Goal: Transaction & Acquisition: Download file/media

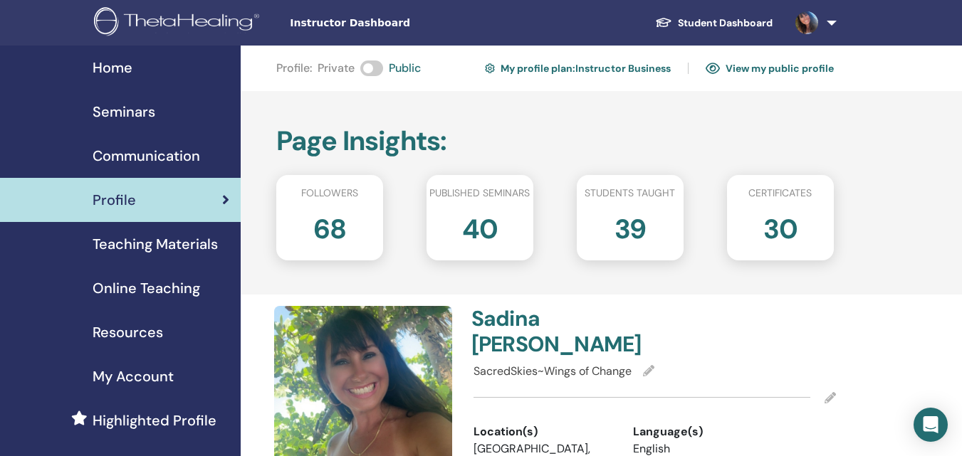
click at [743, 72] on link "View my public profile" at bounding box center [770, 68] width 128 height 23
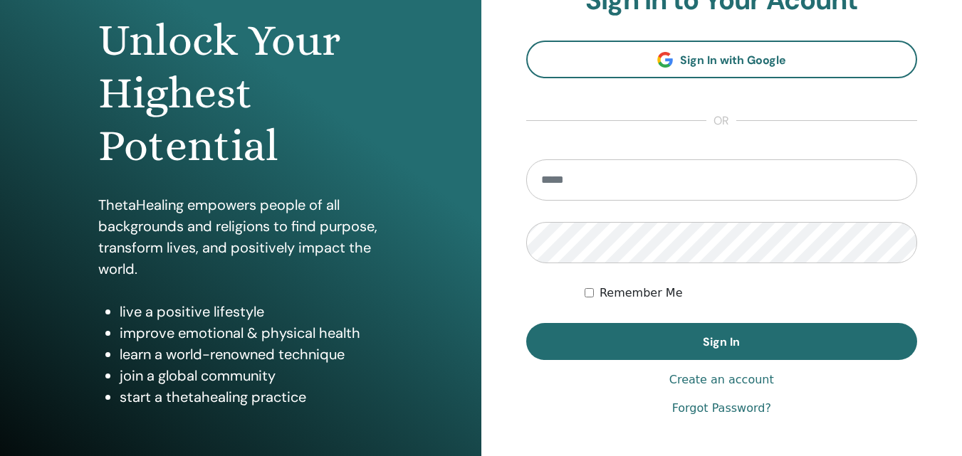
scroll to position [142, 0]
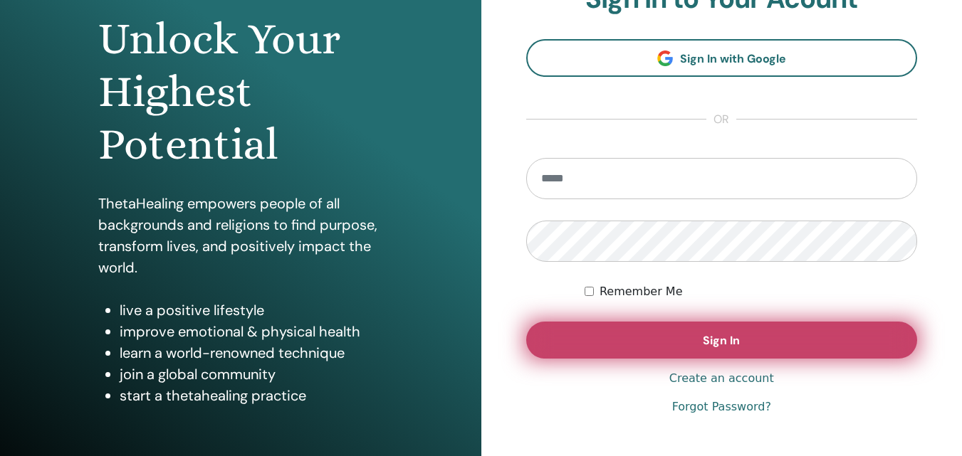
type input "**********"
click at [701, 352] on button "Sign In" at bounding box center [722, 340] width 392 height 37
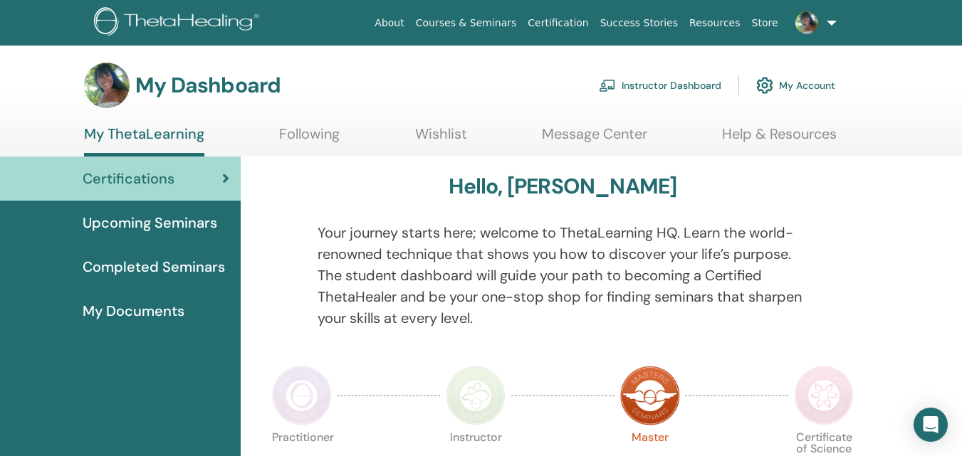
click at [308, 127] on link "Following" at bounding box center [309, 139] width 61 height 28
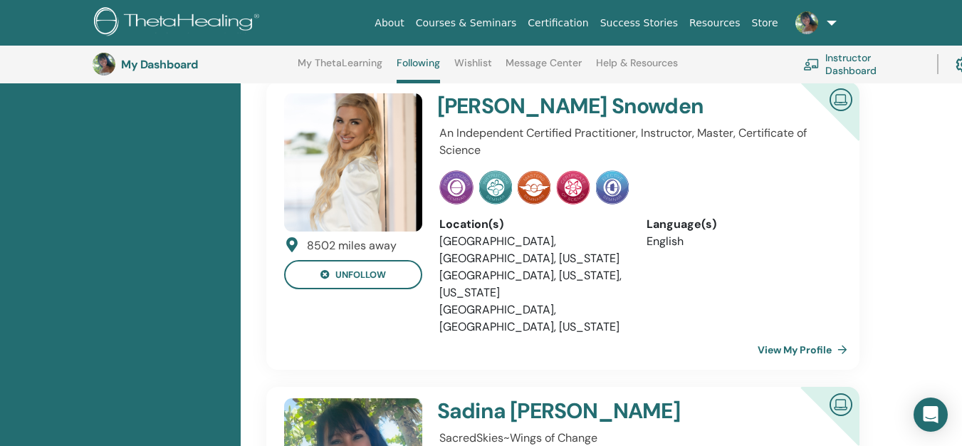
scroll to position [3598, 0]
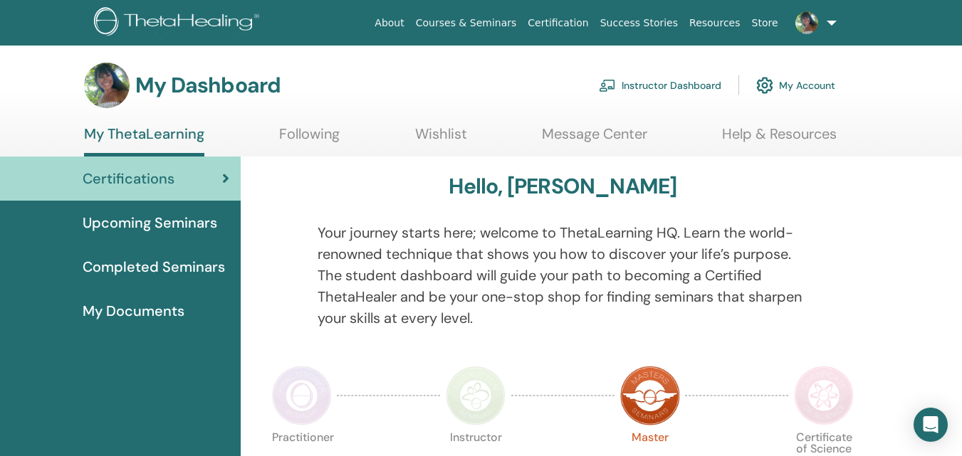
click at [657, 83] on link "Instructor Dashboard" at bounding box center [660, 85] width 122 height 31
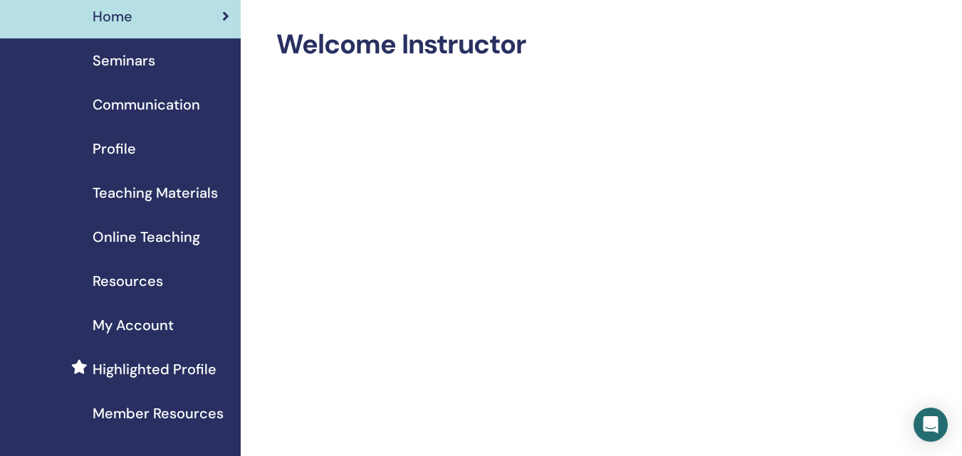
scroll to position [71, 0]
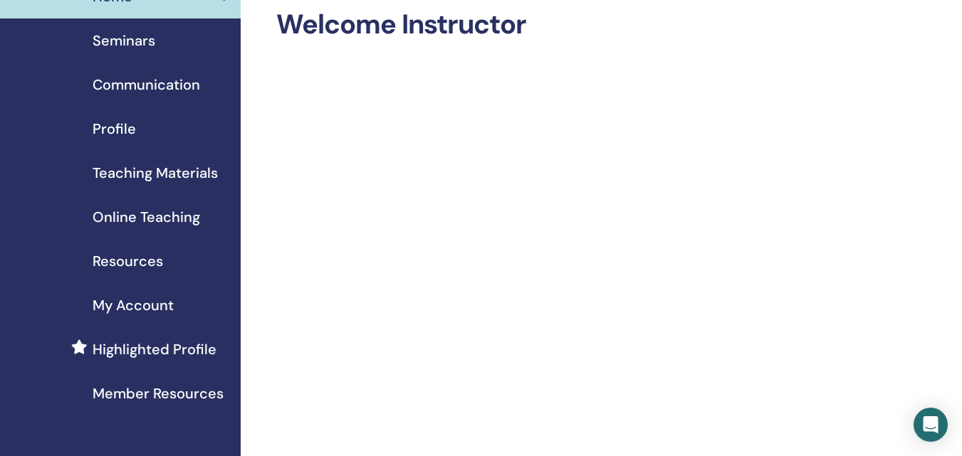
click at [140, 260] on span "Resources" at bounding box center [128, 261] width 70 height 21
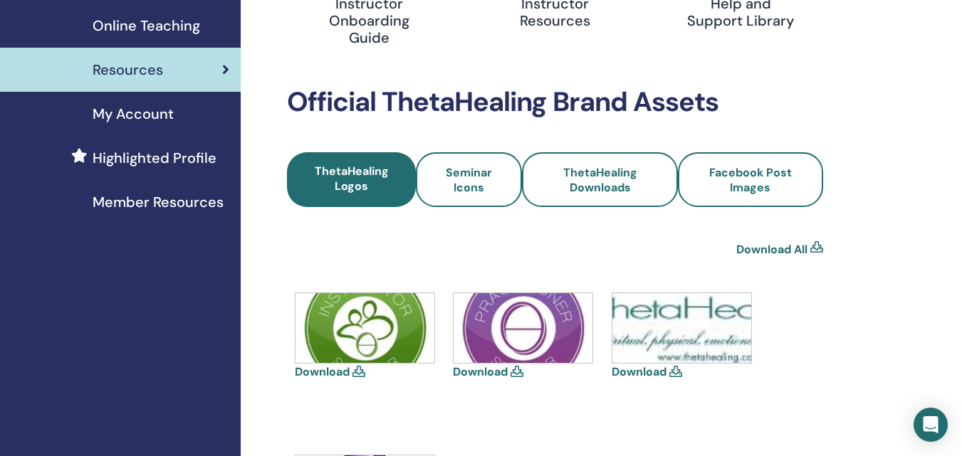
scroll to position [285, 0]
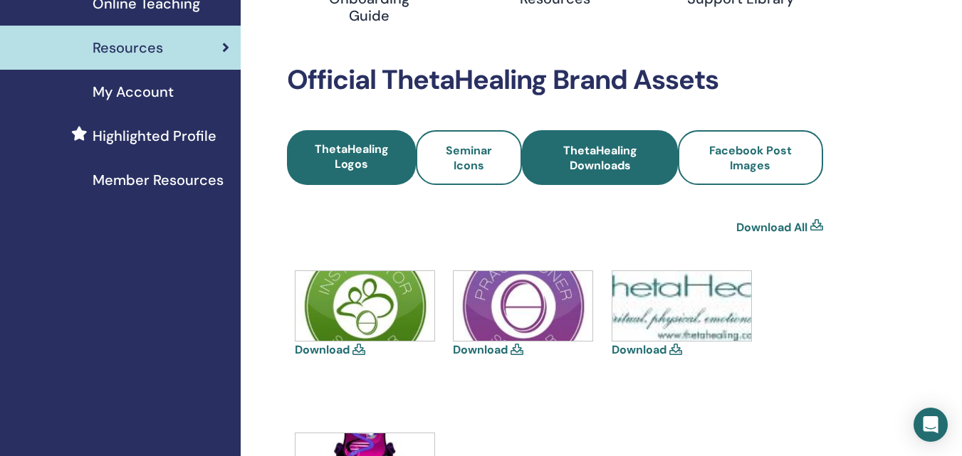
click at [642, 172] on span "ThetaHealing Downloads" at bounding box center [599, 158] width 117 height 30
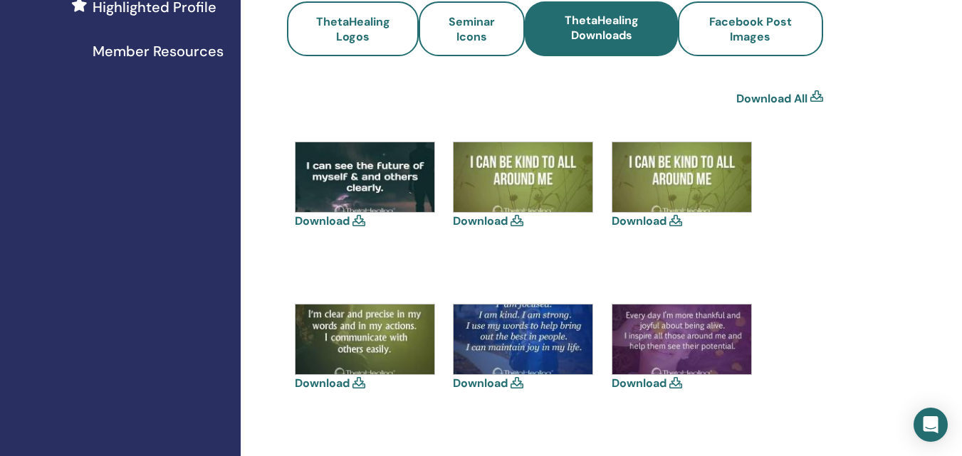
scroll to position [427, 0]
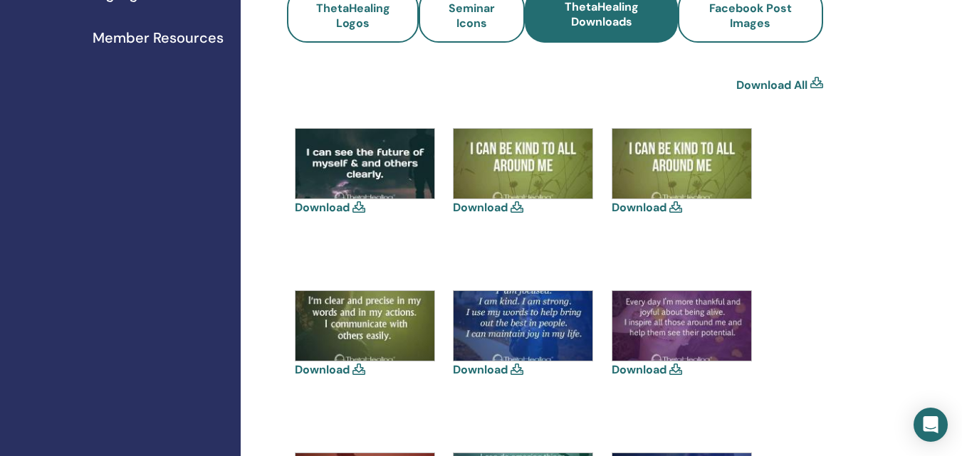
click at [505, 368] on link "Download" at bounding box center [480, 369] width 55 height 15
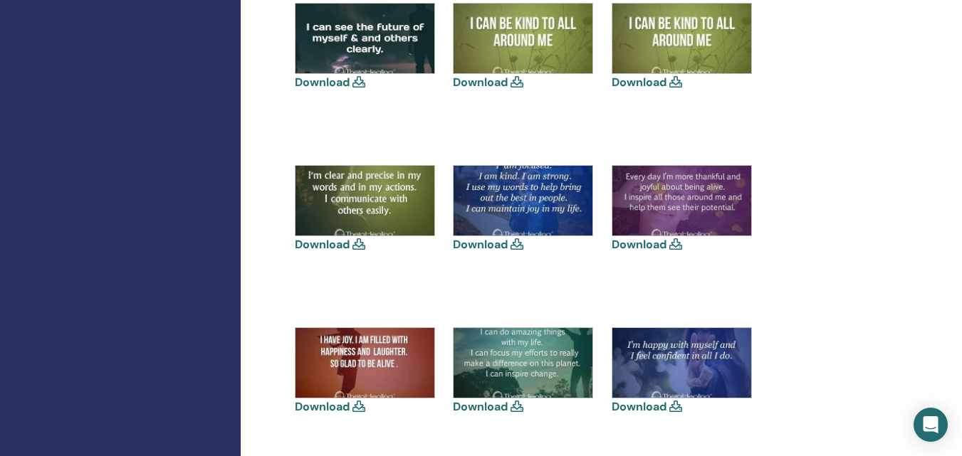
scroll to position [356, 0]
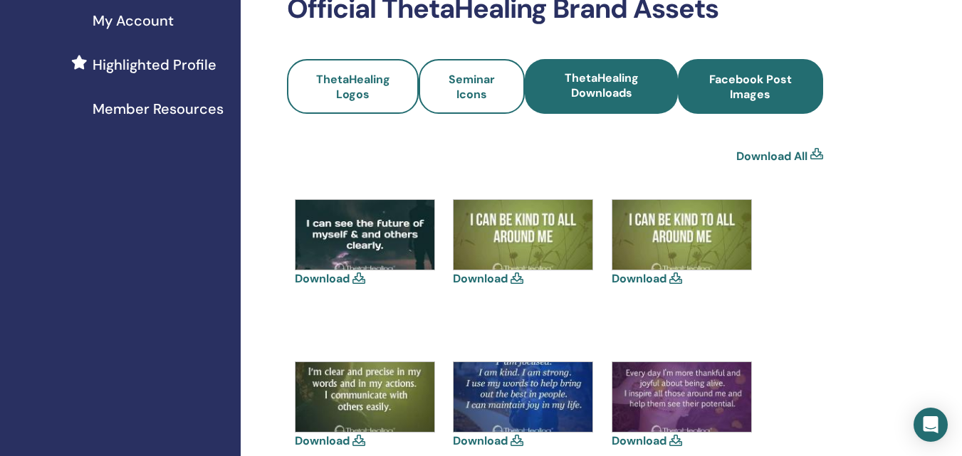
click at [772, 93] on span "Facebook Post Images" at bounding box center [750, 87] width 107 height 30
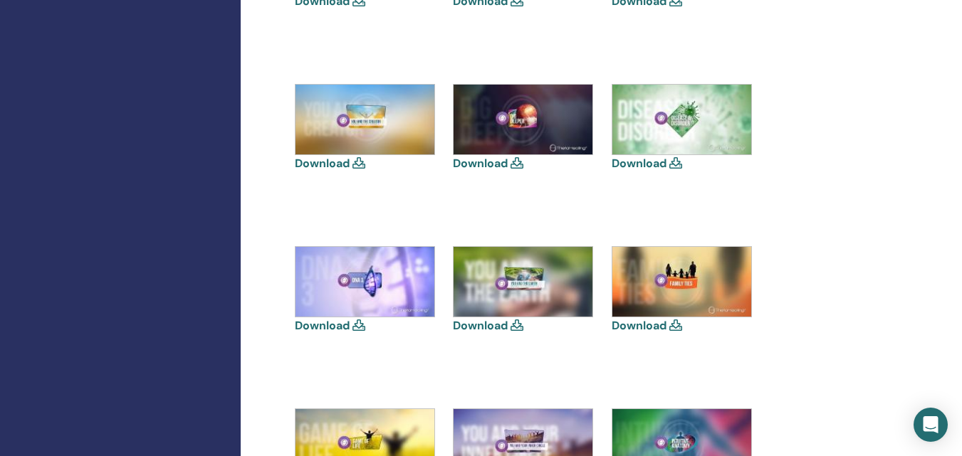
scroll to position [641, 0]
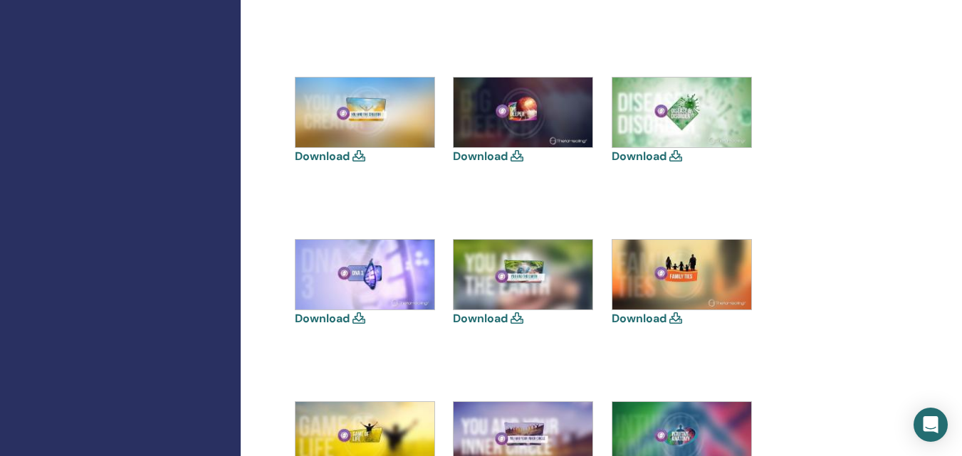
click at [498, 319] on link "Download" at bounding box center [480, 318] width 55 height 15
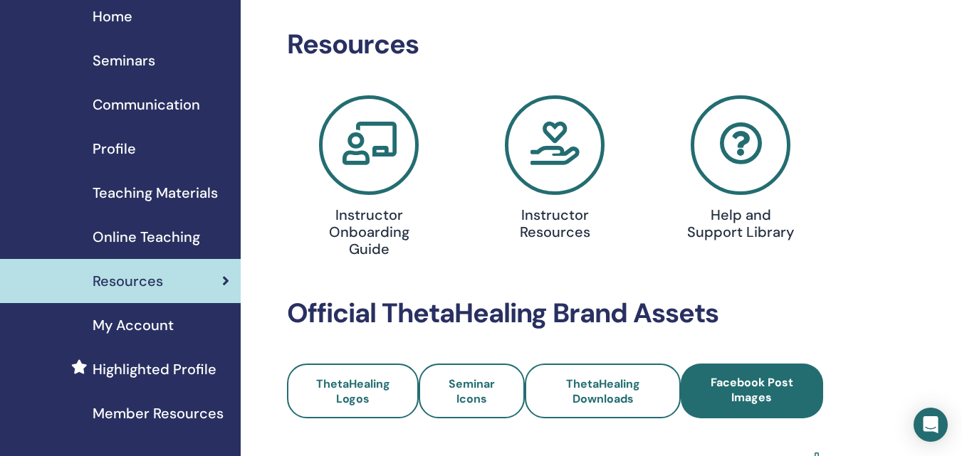
scroll to position [71, 0]
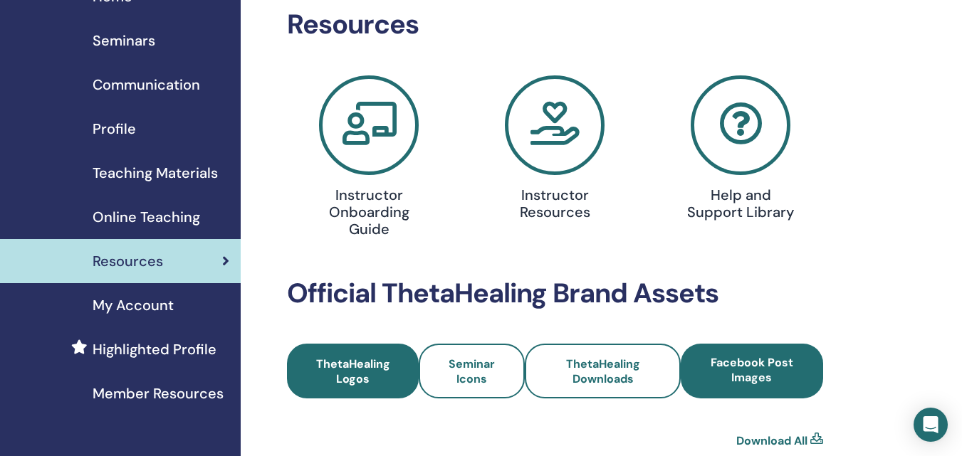
click at [359, 367] on span "ThetaHealing Logos" at bounding box center [353, 372] width 94 height 30
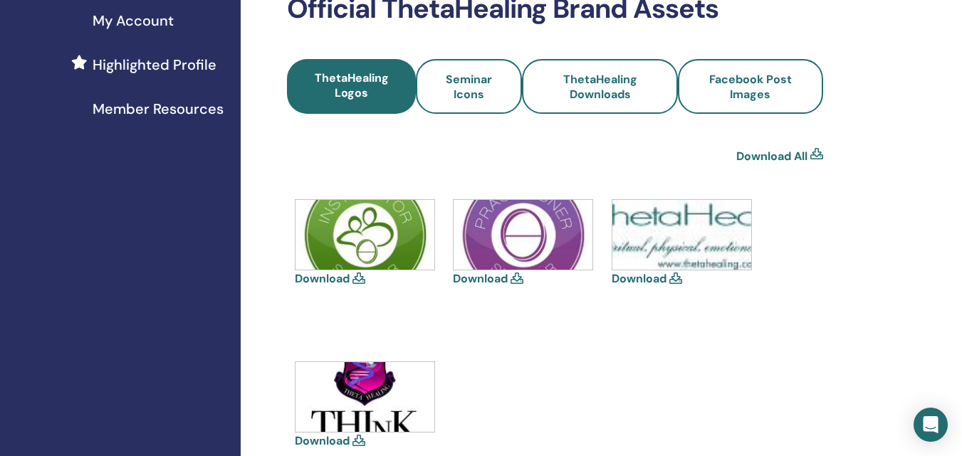
scroll to position [427, 0]
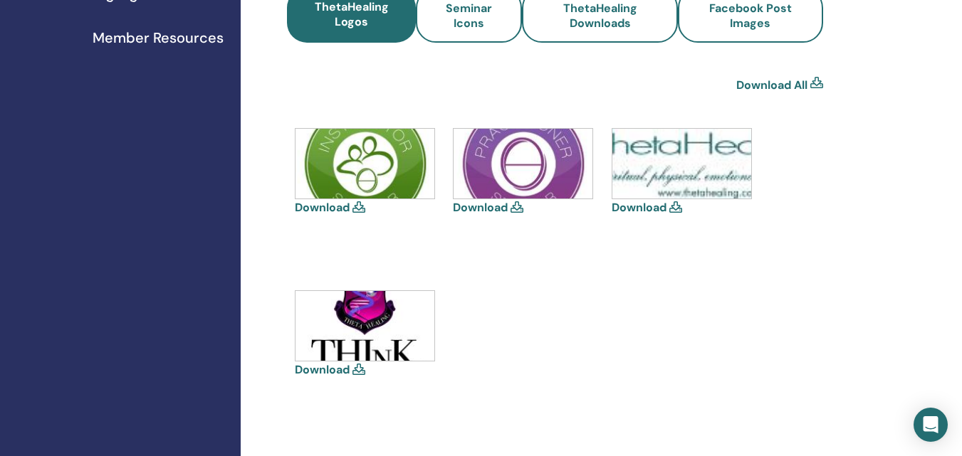
click at [656, 212] on link "Download" at bounding box center [639, 207] width 55 height 15
